Goal: Find specific page/section: Find specific page/section

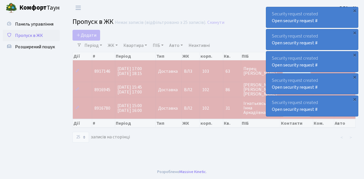
select select "25"
click at [32, 36] on span "Пропуск в ЖК" at bounding box center [29, 35] width 28 height 6
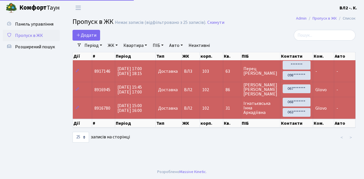
select select "25"
click at [37, 47] on span "Розширений пошук" at bounding box center [35, 47] width 40 height 6
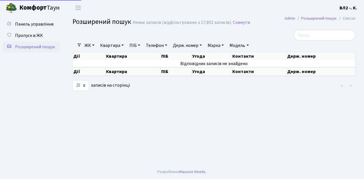
select select "25"
click at [109, 45] on link "Квартира" at bounding box center [112, 46] width 28 height 10
type input "111"
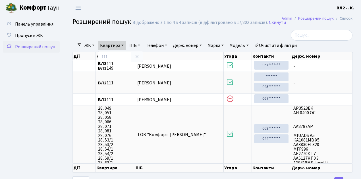
click at [26, 94] on ul "Панель управління Пропуск в ЖК Розширений пошук" at bounding box center [31, 101] width 57 height 167
click at [36, 36] on span "Пропуск в ЖК" at bounding box center [29, 35] width 28 height 6
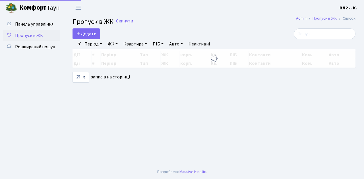
select select "25"
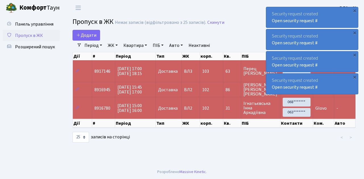
click at [33, 34] on span "Пропуск в ЖК" at bounding box center [29, 35] width 28 height 6
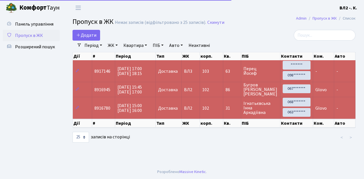
select select "25"
